Goal: Transaction & Acquisition: Purchase product/service

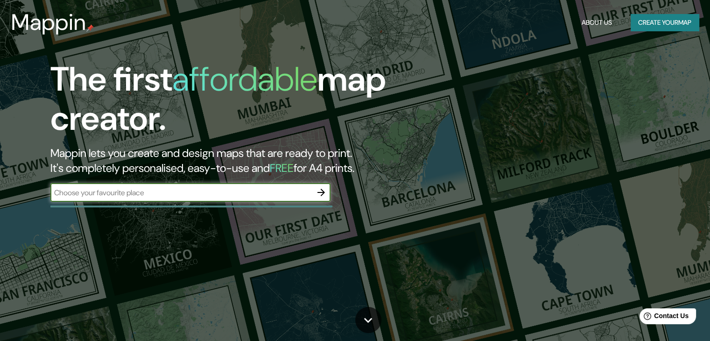
click at [224, 196] on input "text" at bounding box center [181, 192] width 262 height 11
click at [185, 192] on input "[GEOGRAPHIC_DATA][PERSON_NAME][PERSON_NAME]" at bounding box center [181, 192] width 262 height 11
type input "[GEOGRAPHIC_DATA][PERSON_NAME][PERSON_NAME]"
click at [325, 189] on icon "button" at bounding box center [321, 192] width 11 height 11
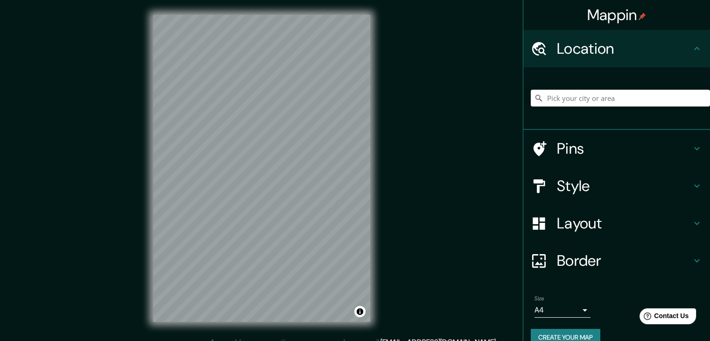
click at [577, 88] on div at bounding box center [620, 98] width 179 height 47
click at [580, 98] on input "Pick your city or area" at bounding box center [620, 98] width 179 height 17
paste input "[GEOGRAPHIC_DATA][PERSON_NAME][PERSON_NAME]"
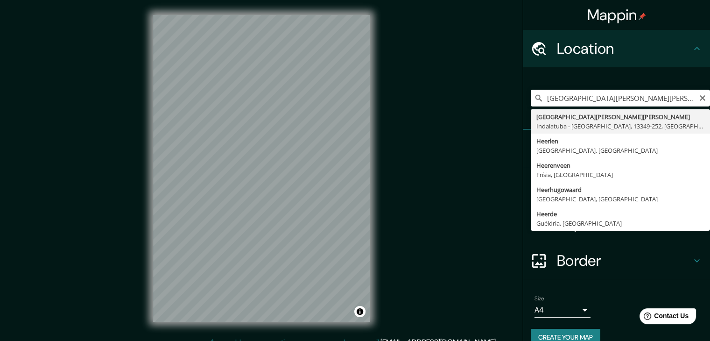
type input "[GEOGRAPHIC_DATA][PERSON_NAME][PERSON_NAME], [GEOGRAPHIC_DATA] - [GEOGRAPHIC_DA…"
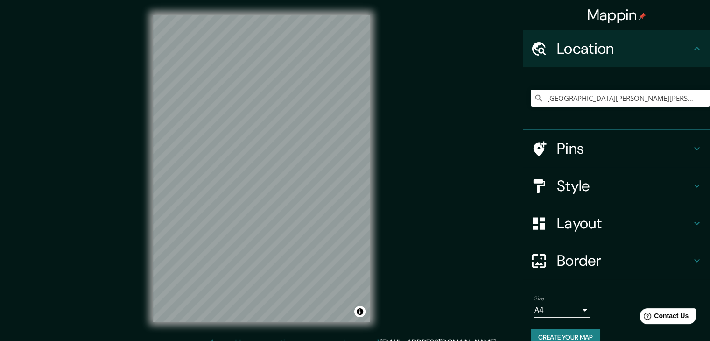
click at [572, 227] on h4 "Layout" at bounding box center [624, 223] width 135 height 19
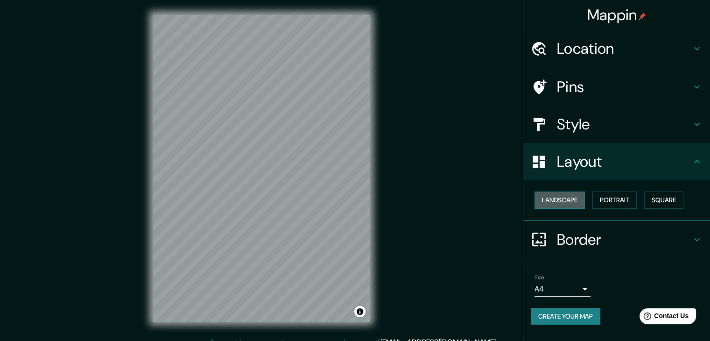
click at [579, 203] on button "Landscape" at bounding box center [560, 199] width 50 height 17
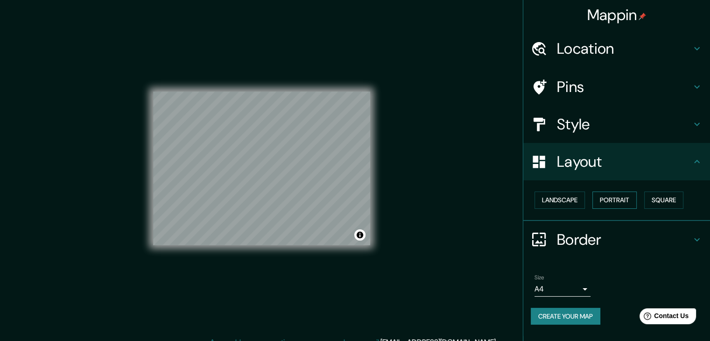
click at [620, 203] on button "Portrait" at bounding box center [615, 199] width 44 height 17
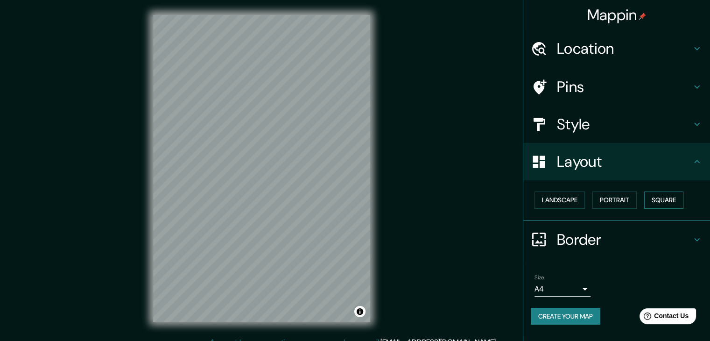
click at [676, 201] on button "Square" at bounding box center [664, 199] width 39 height 17
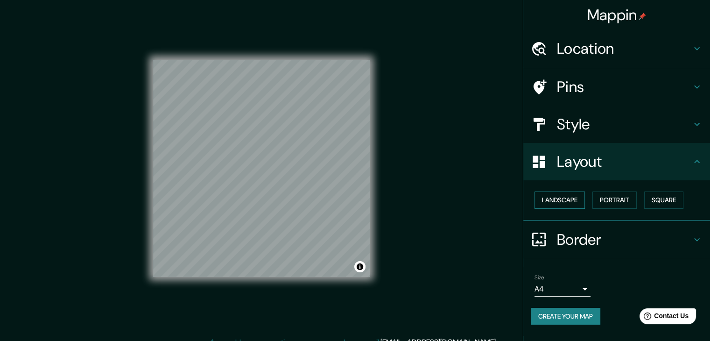
click at [549, 199] on button "Landscape" at bounding box center [560, 199] width 50 height 17
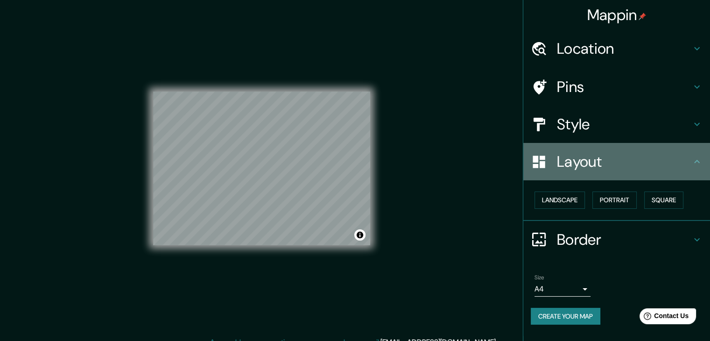
click at [577, 152] on h4 "Layout" at bounding box center [624, 161] width 135 height 19
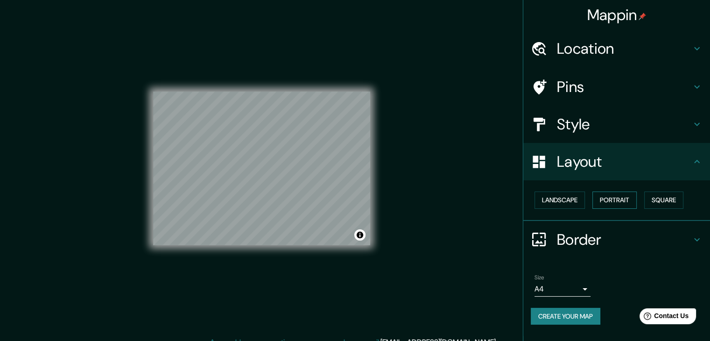
click at [606, 201] on button "Portrait" at bounding box center [615, 199] width 44 height 17
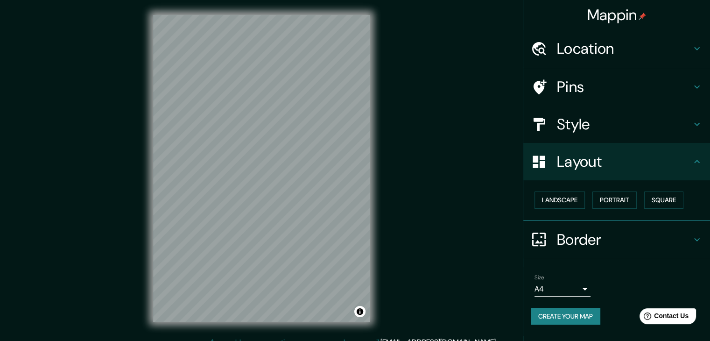
click at [579, 230] on h4 "Border" at bounding box center [624, 239] width 135 height 19
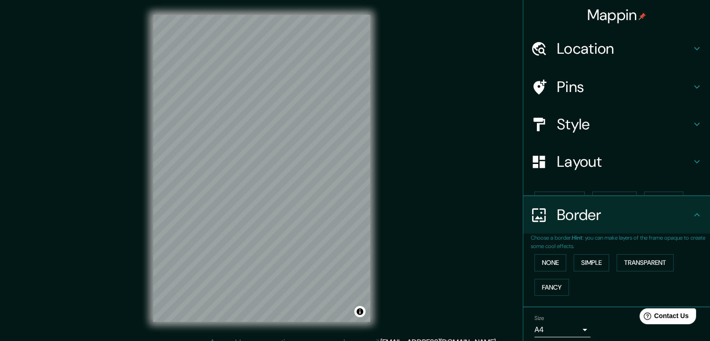
click at [578, 237] on b "Hint" at bounding box center [577, 237] width 11 height 7
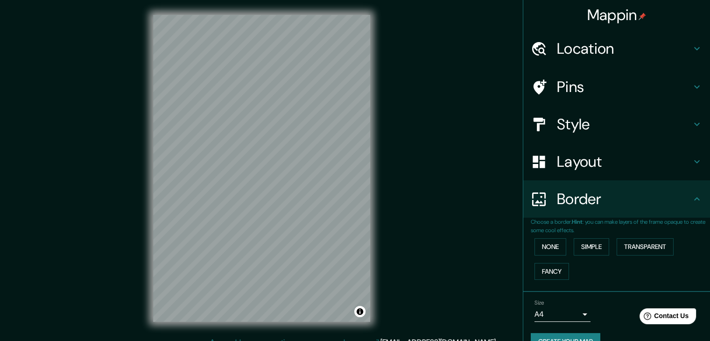
click at [587, 205] on h4 "Border" at bounding box center [624, 199] width 135 height 19
drag, startPoint x: 595, startPoint y: 248, endPoint x: 626, endPoint y: 247, distance: 31.3
click at [595, 248] on button "Simple" at bounding box center [591, 246] width 35 height 17
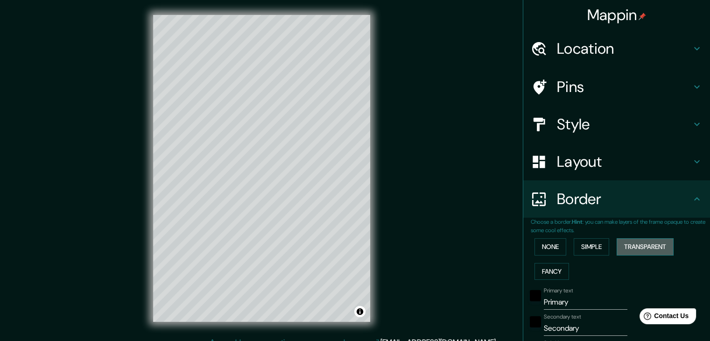
click at [636, 246] on button "Transparent" at bounding box center [645, 246] width 57 height 17
click at [567, 269] on div "None Simple Transparent Fancy" at bounding box center [620, 258] width 179 height 49
click at [552, 270] on button "Fancy" at bounding box center [552, 271] width 35 height 17
click at [552, 244] on button "None" at bounding box center [551, 246] width 32 height 17
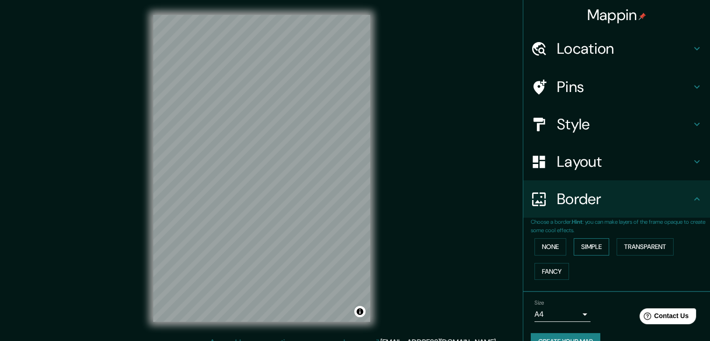
click at [594, 244] on button "Simple" at bounding box center [591, 246] width 35 height 17
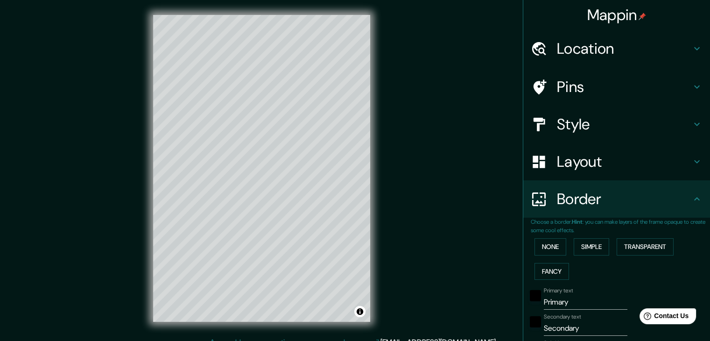
click at [563, 260] on div "None Simple Transparent Fancy" at bounding box center [620, 258] width 179 height 49
click at [574, 266] on div "None Simple Transparent Fancy" at bounding box center [620, 258] width 179 height 49
click at [562, 268] on button "Fancy" at bounding box center [552, 271] width 35 height 17
click at [546, 268] on button "Fancy" at bounding box center [552, 271] width 35 height 17
type input "37"
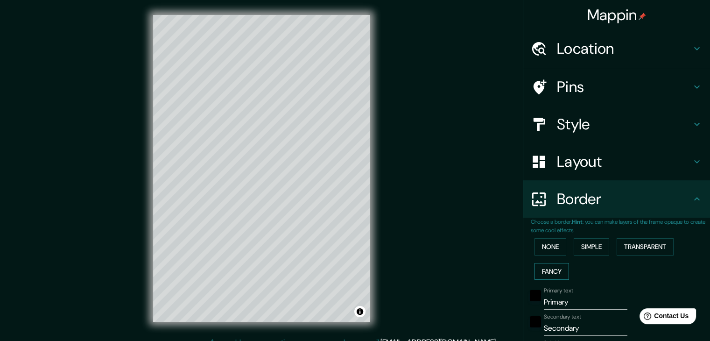
type input "37"
type input "19"
click at [628, 242] on button "Transparent" at bounding box center [645, 246] width 57 height 17
click at [558, 247] on button "None" at bounding box center [551, 246] width 32 height 17
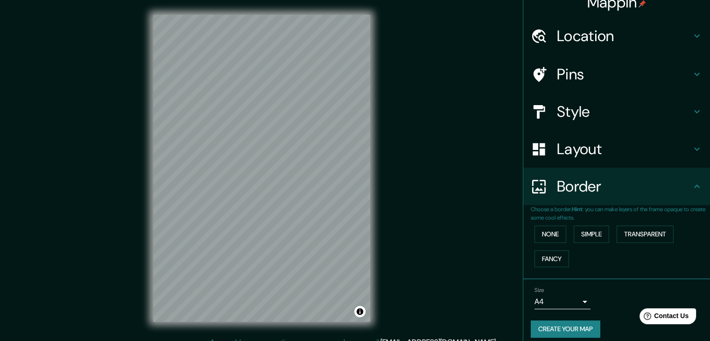
scroll to position [20, 0]
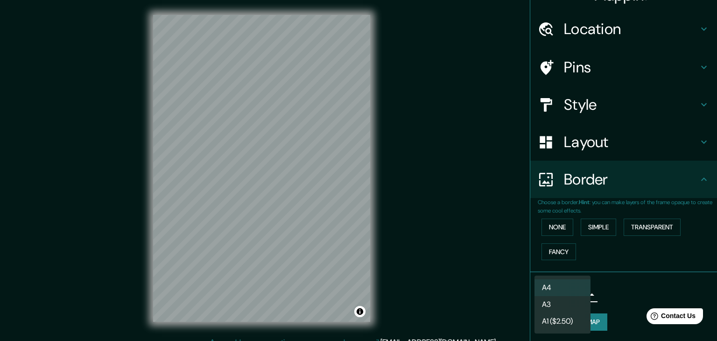
click at [550, 289] on body "Mappin Location [GEOGRAPHIC_DATA][PERSON_NAME][PERSON_NAME], [GEOGRAPHIC_DATA] …" at bounding box center [358, 170] width 717 height 341
click at [559, 284] on li "A4" at bounding box center [563, 287] width 56 height 17
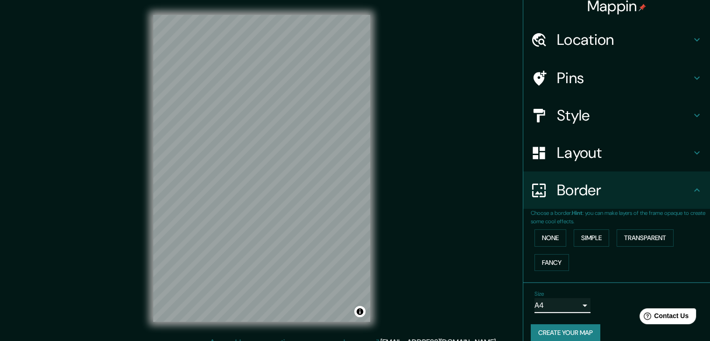
scroll to position [0, 0]
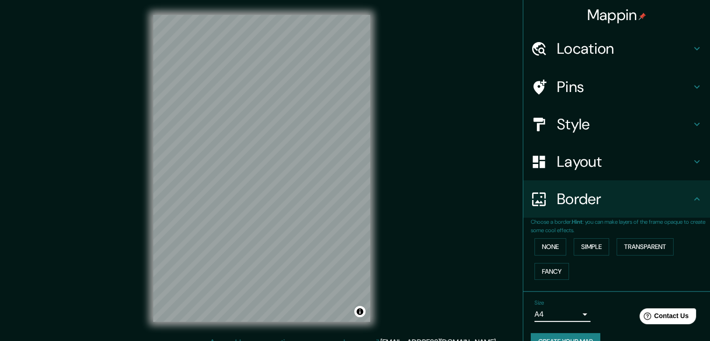
click at [581, 128] on h4 "Style" at bounding box center [624, 124] width 135 height 19
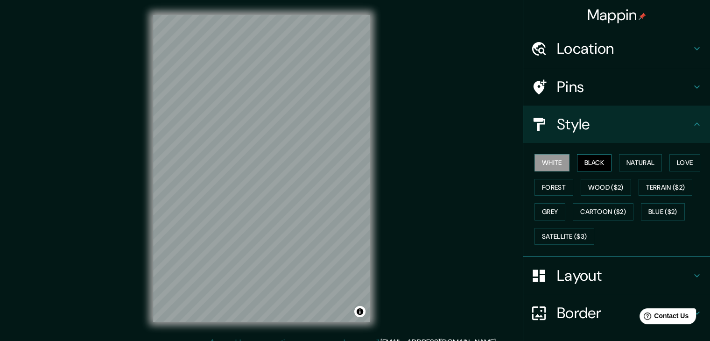
click at [585, 157] on button "Black" at bounding box center [594, 162] width 35 height 17
click at [629, 159] on button "Natural" at bounding box center [640, 162] width 43 height 17
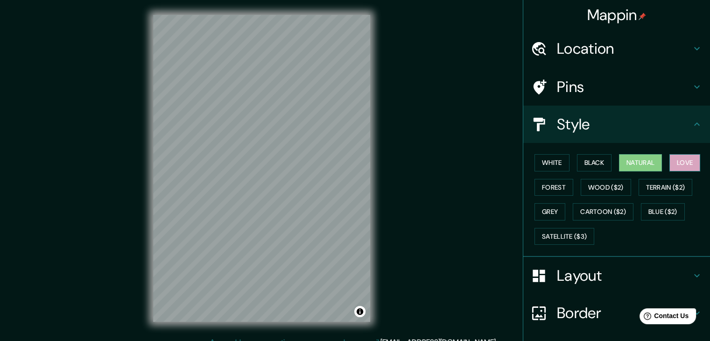
click at [678, 157] on button "Love" at bounding box center [685, 162] width 31 height 17
click at [670, 185] on button "Terrain ($2)" at bounding box center [666, 187] width 54 height 17
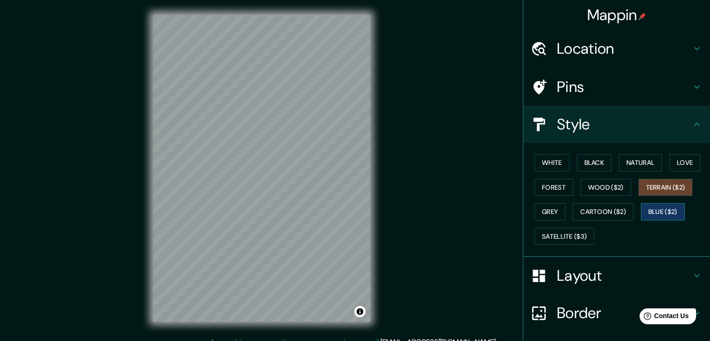
click at [662, 208] on button "Blue ($2)" at bounding box center [663, 211] width 44 height 17
click at [662, 184] on button "Terrain ($2)" at bounding box center [666, 187] width 54 height 17
click at [606, 186] on button "Wood ($2)" at bounding box center [606, 187] width 50 height 17
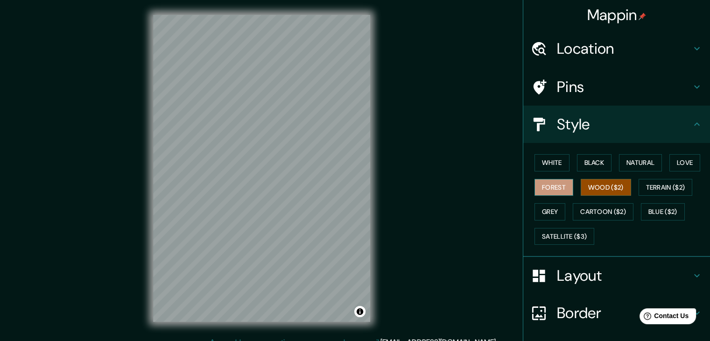
click at [557, 189] on button "Forest" at bounding box center [554, 187] width 39 height 17
click at [547, 211] on button "Grey" at bounding box center [550, 211] width 31 height 17
click at [556, 179] on button "Forest" at bounding box center [554, 187] width 39 height 17
click at [556, 161] on button "White" at bounding box center [552, 162] width 35 height 17
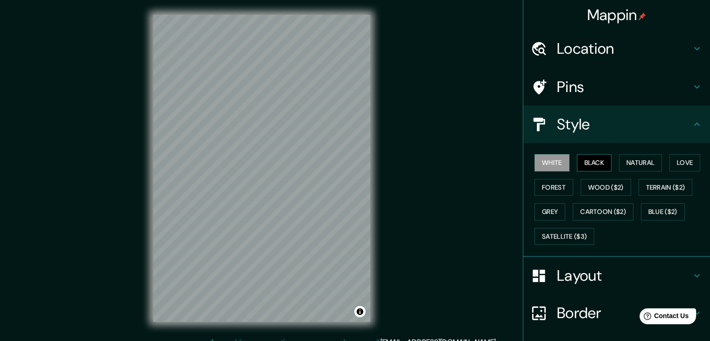
click at [581, 160] on button "Black" at bounding box center [594, 162] width 35 height 17
click at [570, 163] on div "White Black Natural Love Forest Wood ($2) Terrain ($2) Grey Cartoon ($2) Blue (…" at bounding box center [620, 199] width 179 height 98
click at [557, 167] on button "White" at bounding box center [552, 162] width 35 height 17
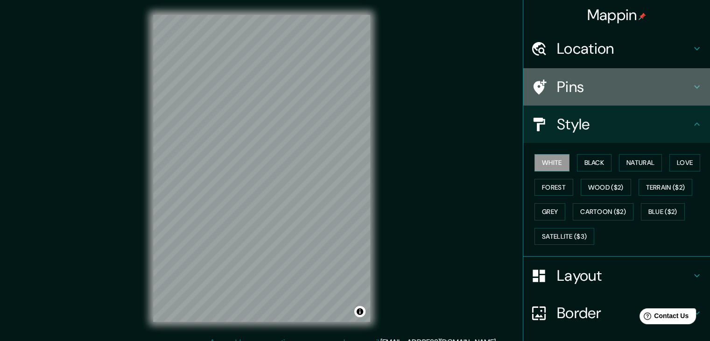
click at [586, 90] on h4 "Pins" at bounding box center [624, 87] width 135 height 19
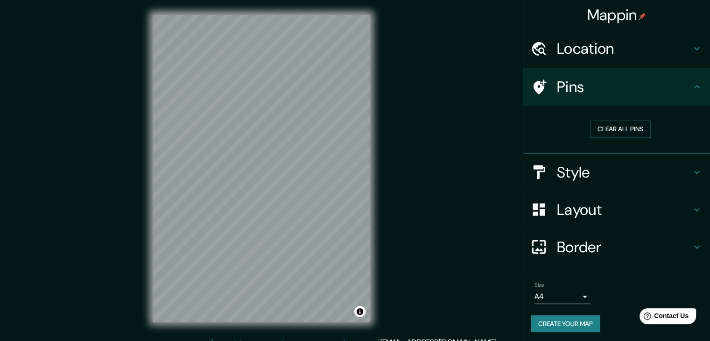
click at [671, 92] on h4 "Pins" at bounding box center [624, 87] width 135 height 19
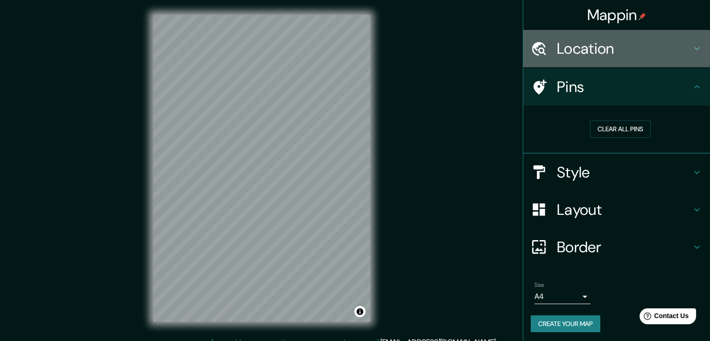
click at [609, 52] on h4 "Location" at bounding box center [624, 48] width 135 height 19
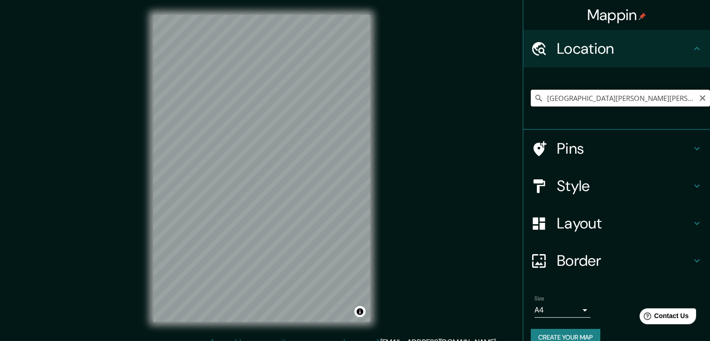
click at [678, 99] on input "[GEOGRAPHIC_DATA][PERSON_NAME][PERSON_NAME], [GEOGRAPHIC_DATA] - [GEOGRAPHIC_DA…" at bounding box center [620, 98] width 179 height 17
